Goal: Transaction & Acquisition: Purchase product/service

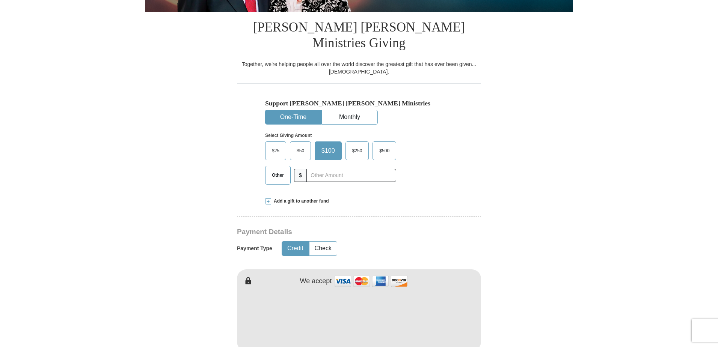
scroll to position [180, 0]
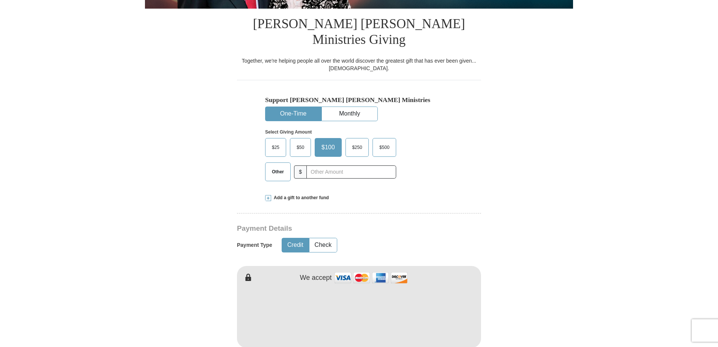
click at [279, 166] on span "Other" at bounding box center [278, 171] width 20 height 11
click at [0, 0] on input "Other" at bounding box center [0, 0] width 0 height 0
click at [326, 166] on input "text" at bounding box center [351, 172] width 83 height 13
type input "10.00"
click at [530, 112] on form "Already have an account? Sign in for faster giving. Don't have an account? Crea…" at bounding box center [359, 321] width 428 height 942
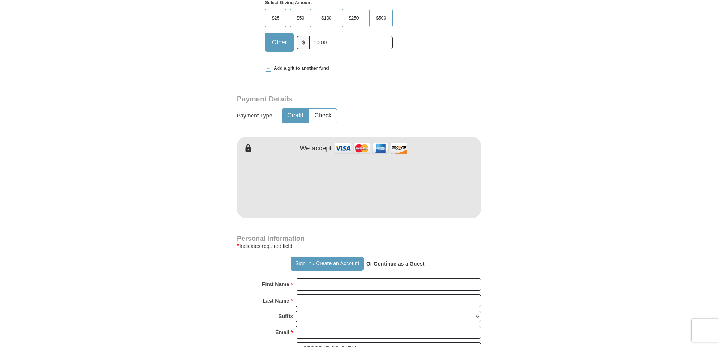
scroll to position [312, 0]
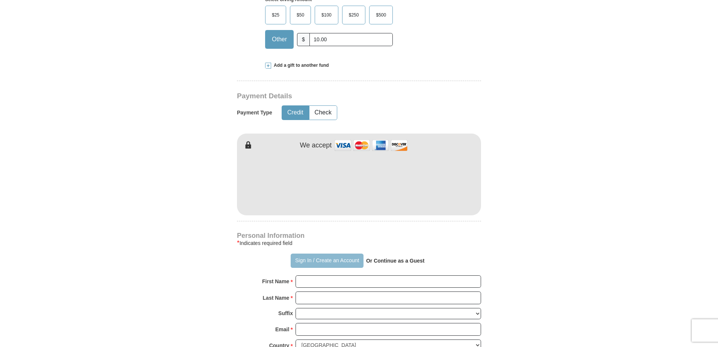
click at [308, 254] on button "Sign In / Create an Account" at bounding box center [327, 261] width 73 height 14
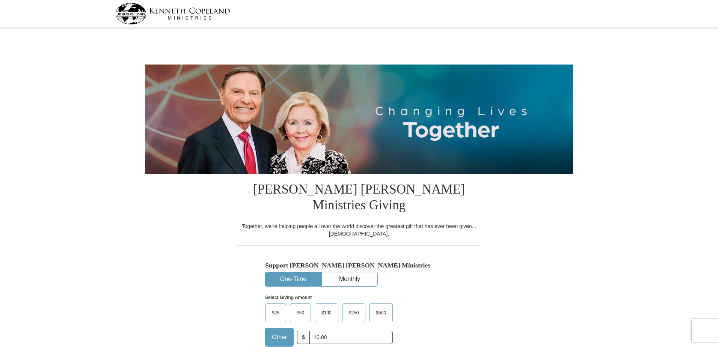
select select "TN"
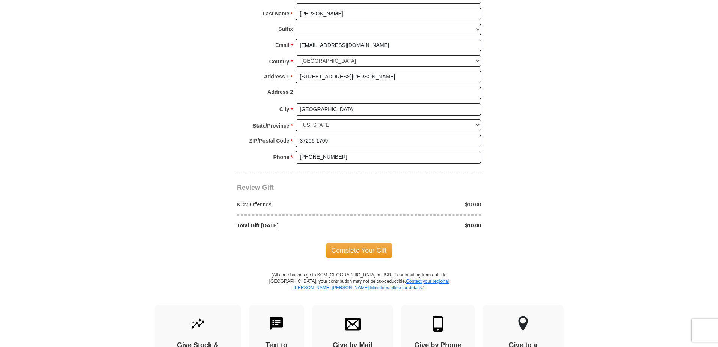
scroll to position [557, 0]
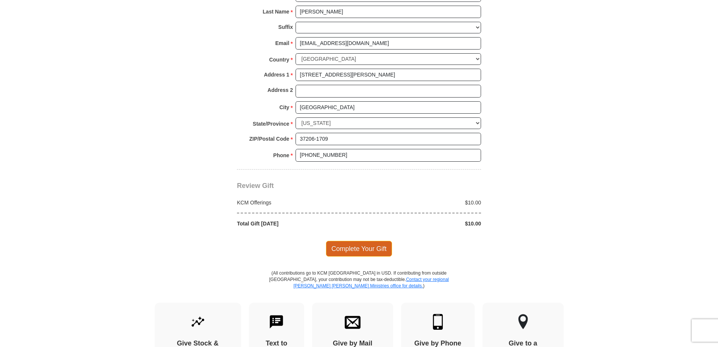
click at [337, 241] on span "Complete Your Gift" at bounding box center [359, 249] width 66 height 16
